Goal: Task Accomplishment & Management: Use online tool/utility

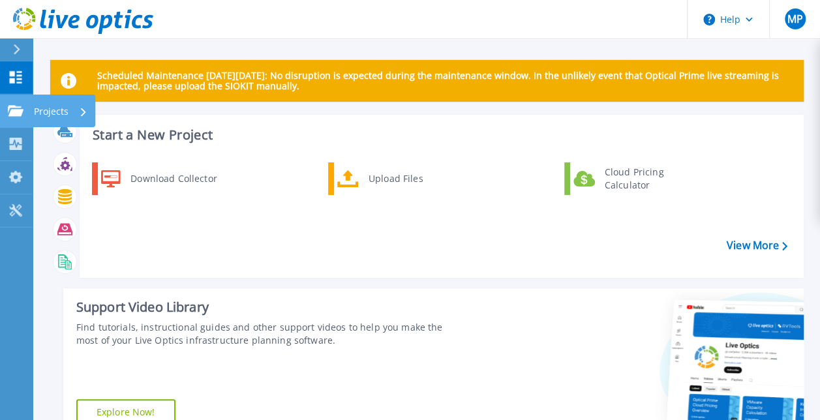
click at [22, 109] on icon at bounding box center [16, 110] width 16 height 11
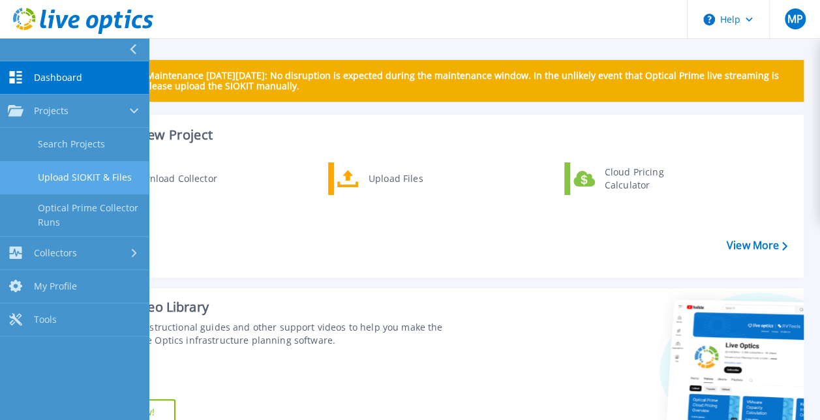
click at [77, 175] on link "Upload SIOKIT & Files" at bounding box center [74, 177] width 149 height 33
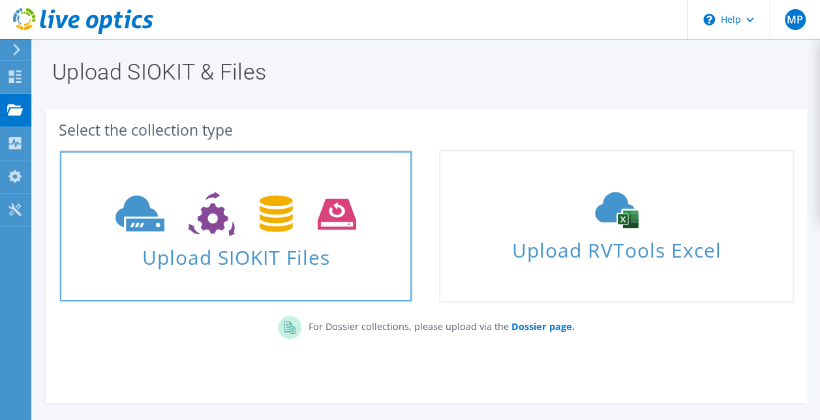
click at [256, 198] on icon at bounding box center [235, 214] width 241 height 45
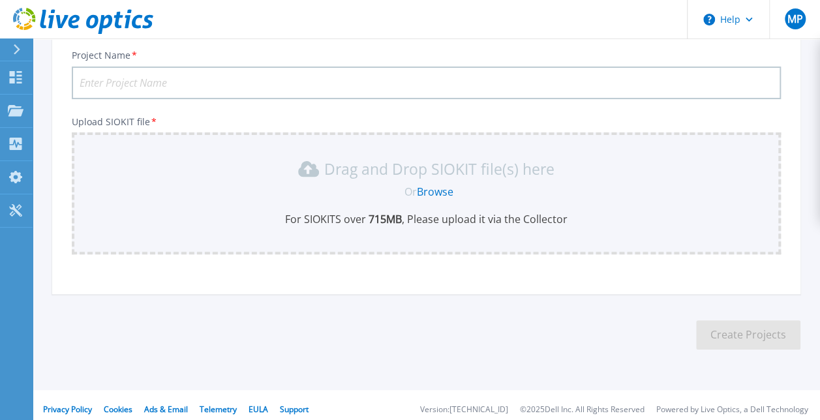
scroll to position [99, 0]
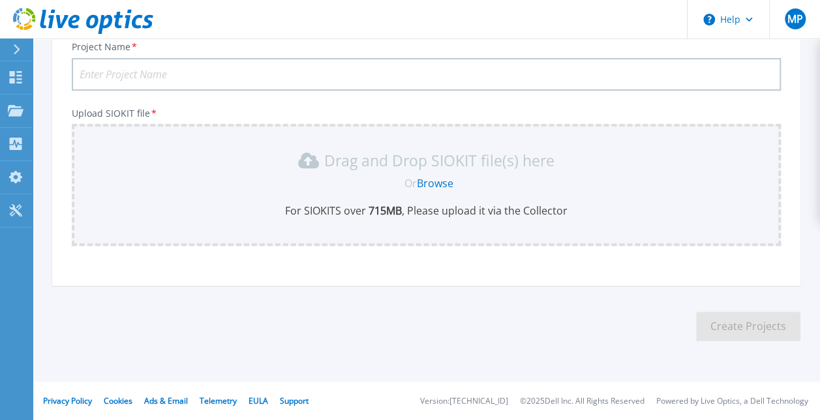
click at [265, 72] on input "Project Name *" at bounding box center [426, 74] width 709 height 33
click at [432, 183] on link "Browse" at bounding box center [435, 183] width 37 height 14
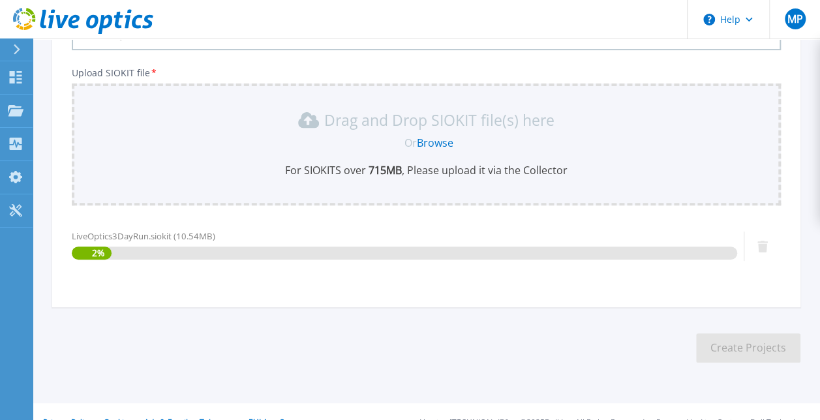
scroll to position [162, 0]
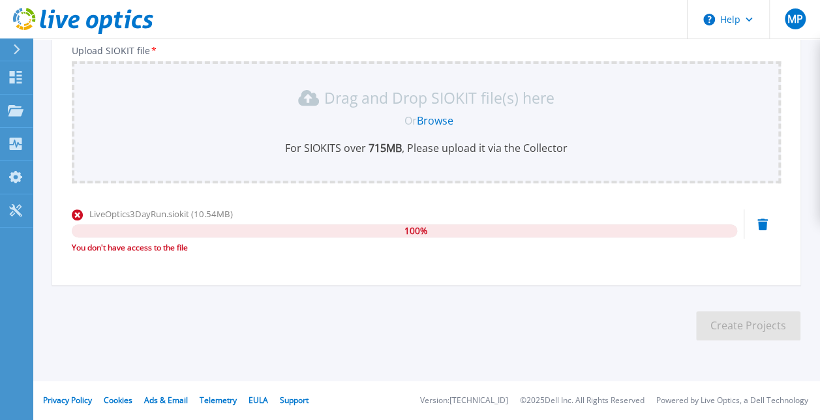
click at [760, 228] on icon at bounding box center [762, 224] width 10 height 12
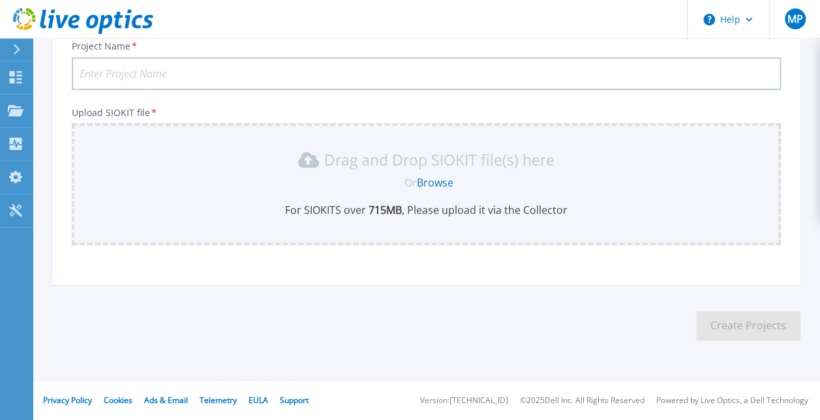
scroll to position [99, 0]
click at [23, 55] on div at bounding box center [22, 49] width 21 height 22
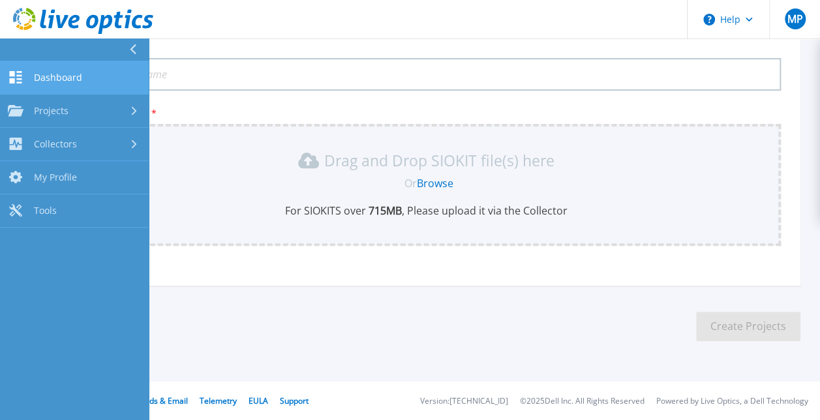
click at [57, 80] on span "Dashboard" at bounding box center [58, 78] width 48 height 12
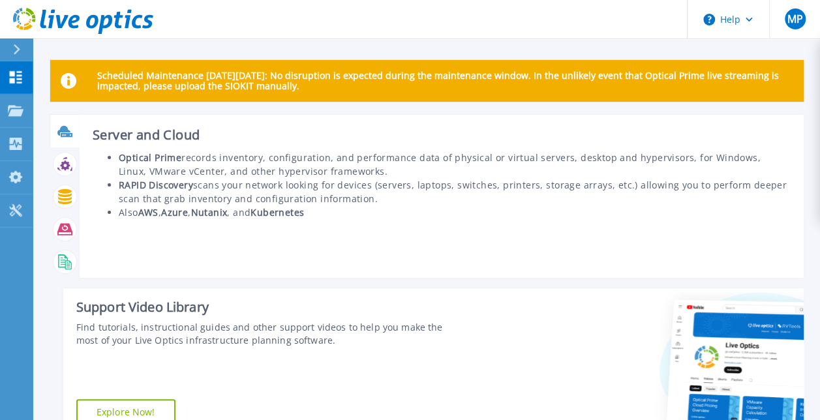
click at [63, 126] on icon at bounding box center [63, 130] width 13 height 10
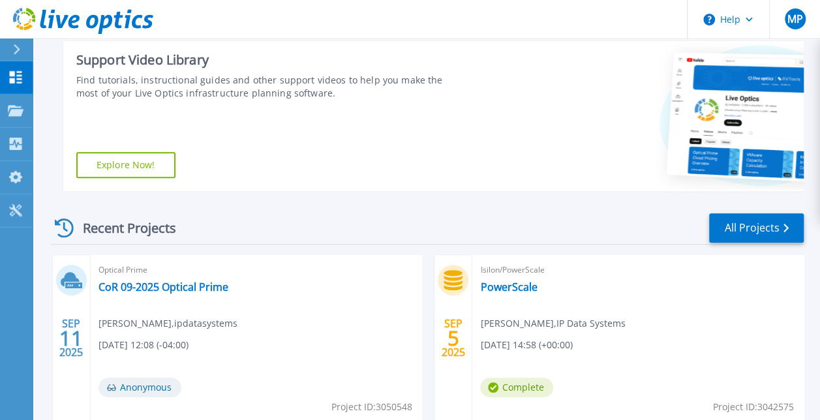
scroll to position [326, 0]
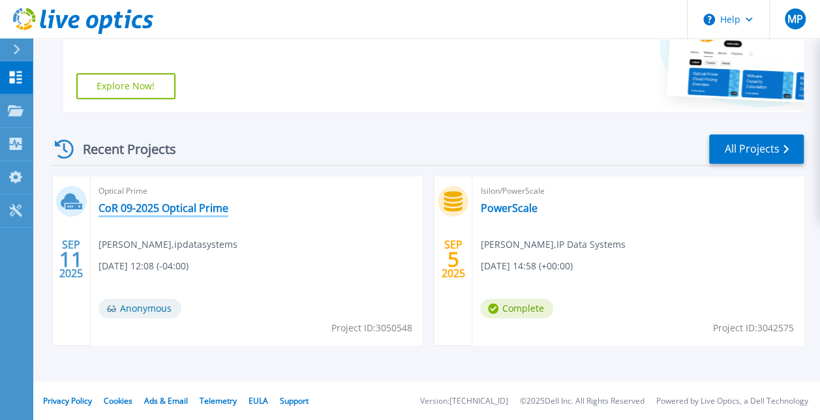
click at [167, 213] on link "CoR 09-2025 Optical Prime" at bounding box center [163, 207] width 130 height 13
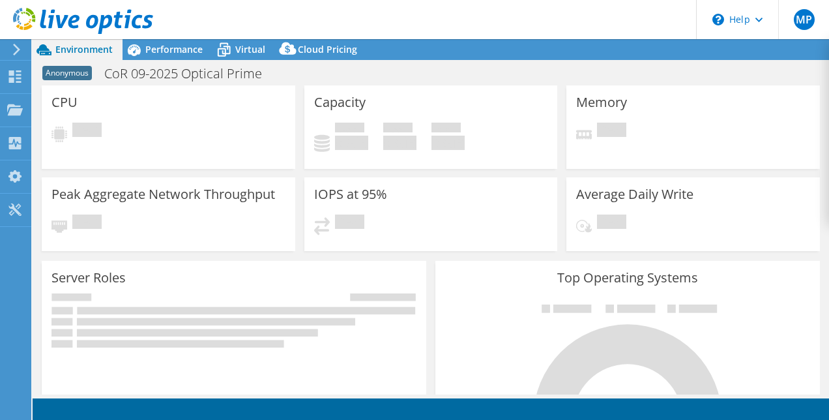
select select "USD"
